Goal: Task Accomplishment & Management: Manage account settings

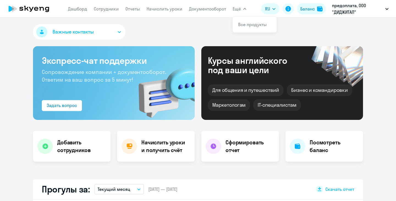
select select "30"
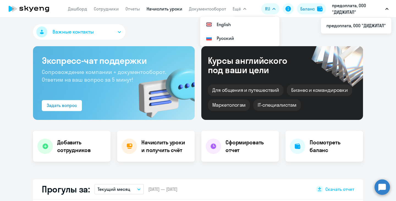
click at [165, 8] on link "Начислить уроки" at bounding box center [165, 9] width 36 height 6
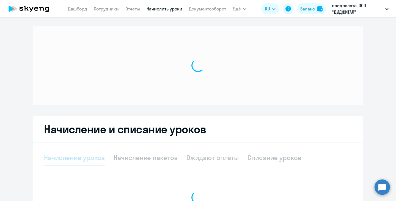
select select "10"
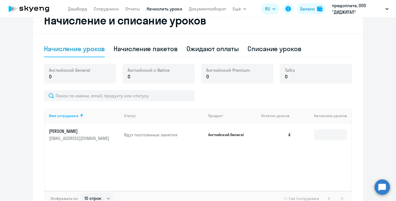
scroll to position [159, 0]
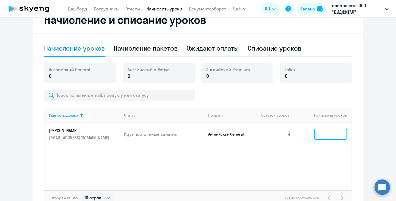
click at [328, 136] on input at bounding box center [330, 134] width 33 height 11
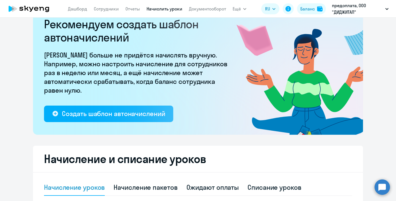
scroll to position [18, 0]
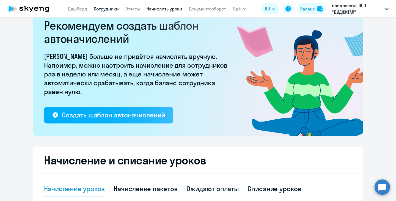
click at [105, 10] on link "Сотрудники" at bounding box center [106, 9] width 25 height 6
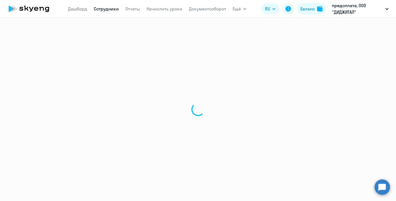
select select "30"
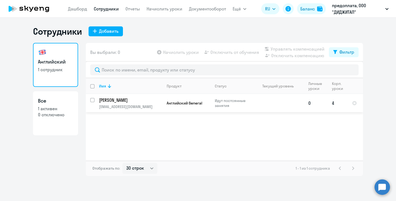
click at [310, 103] on td "0" at bounding box center [316, 103] width 24 height 18
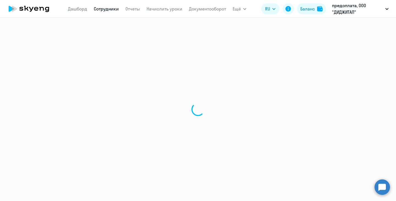
select select "english"
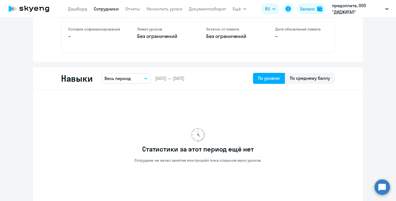
scroll to position [213, 0]
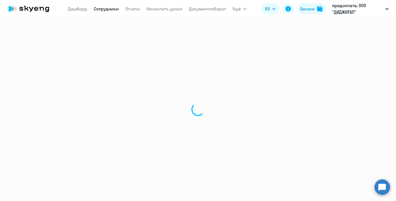
select select "30"
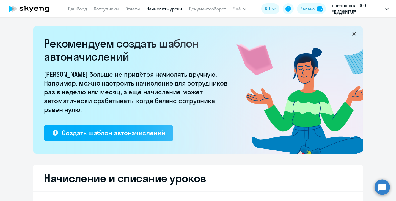
select select "10"
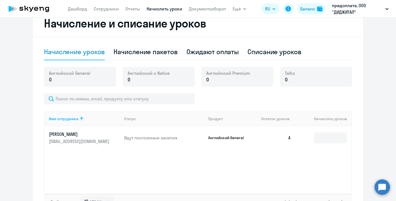
scroll to position [168, 0]
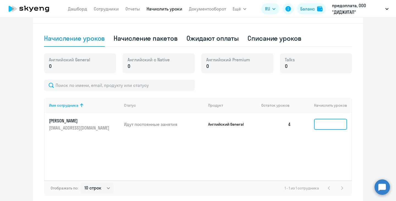
click at [331, 126] on input at bounding box center [330, 124] width 33 height 11
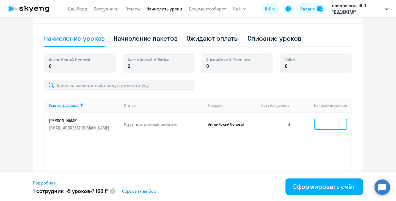
type input "5"
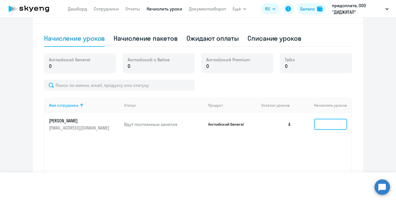
type input "4"
